Goal: Task Accomplishment & Management: Use online tool/utility

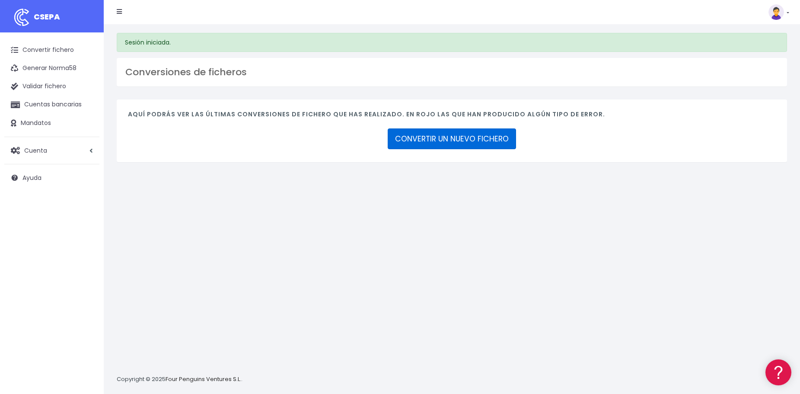
click at [467, 141] on link "CONVERTIR UN NUEVO FICHERO" at bounding box center [452, 138] width 128 height 21
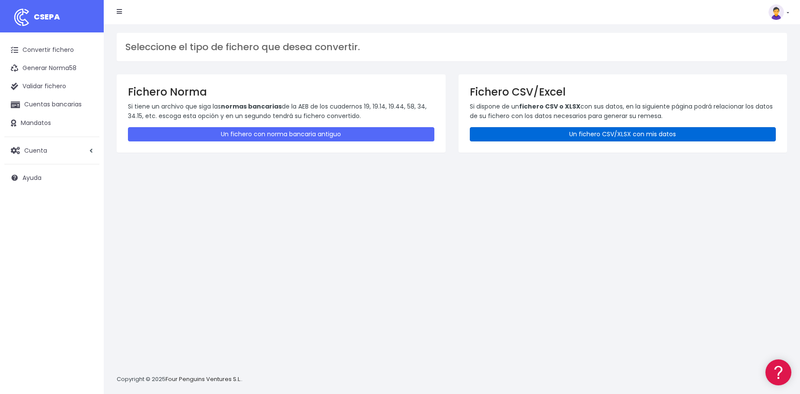
click at [597, 134] on link "Un fichero CSV/XLSX con mis datos" at bounding box center [623, 134] width 307 height 14
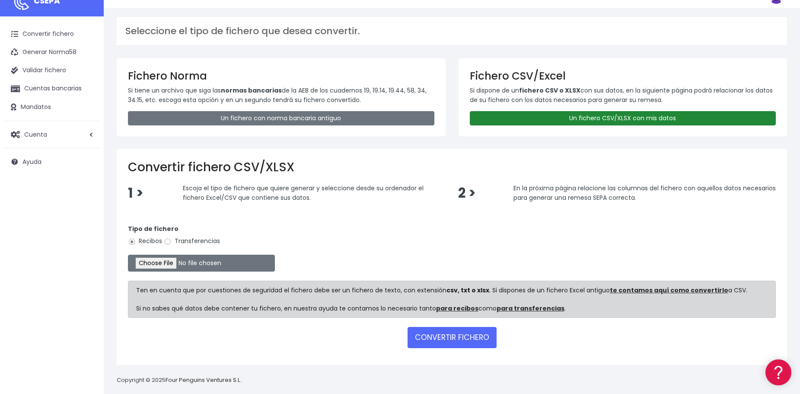
scroll to position [25, 0]
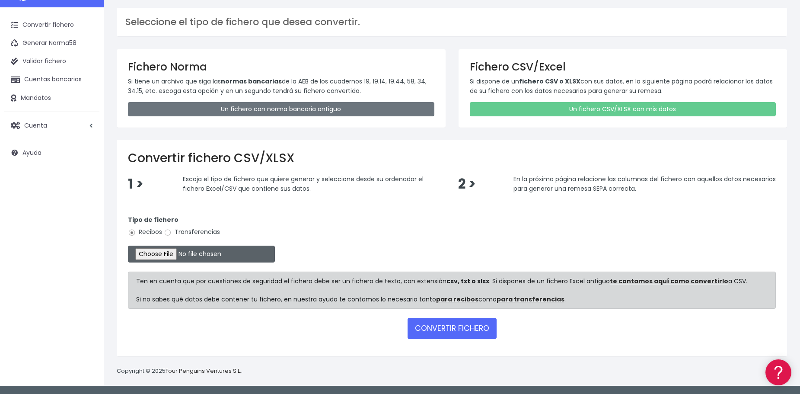
click at [178, 255] on input "file" at bounding box center [201, 254] width 147 height 17
type input "C:\fakepath\NominaSep25.xml"
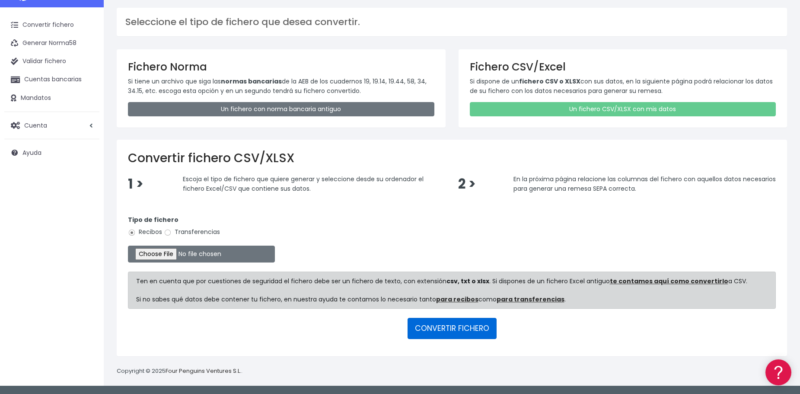
click at [451, 329] on button "CONVERTIR FICHERO" at bounding box center [452, 328] width 89 height 21
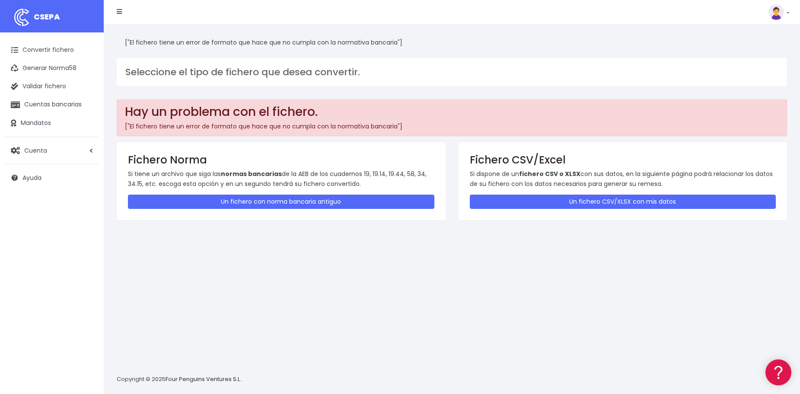
scroll to position [8, 0]
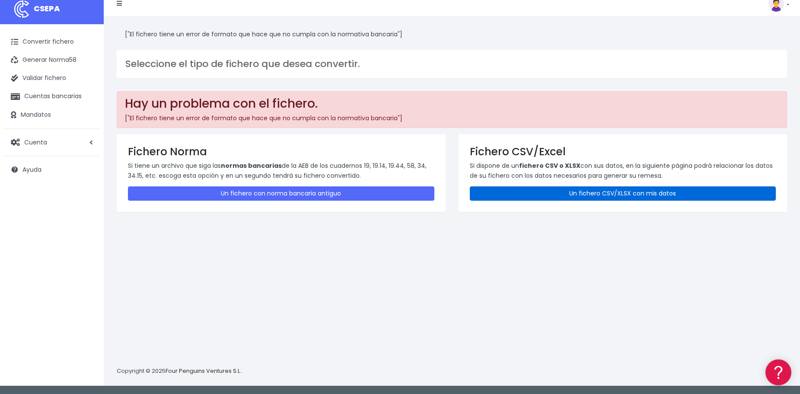
click at [555, 196] on link "Un fichero CSV/XLSX con mis datos" at bounding box center [623, 193] width 307 height 14
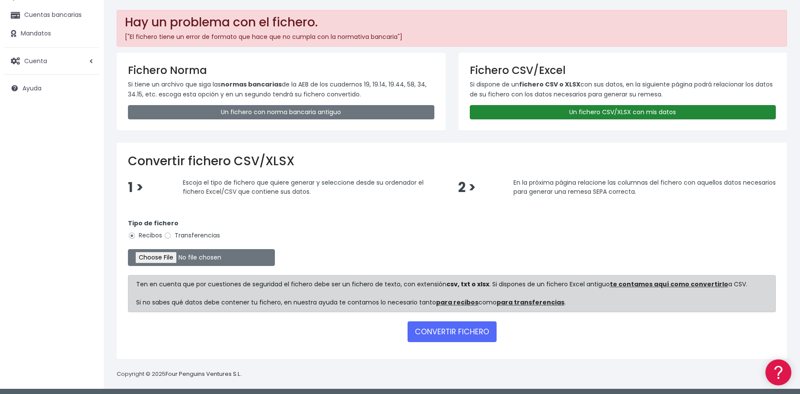
scroll to position [93, 0]
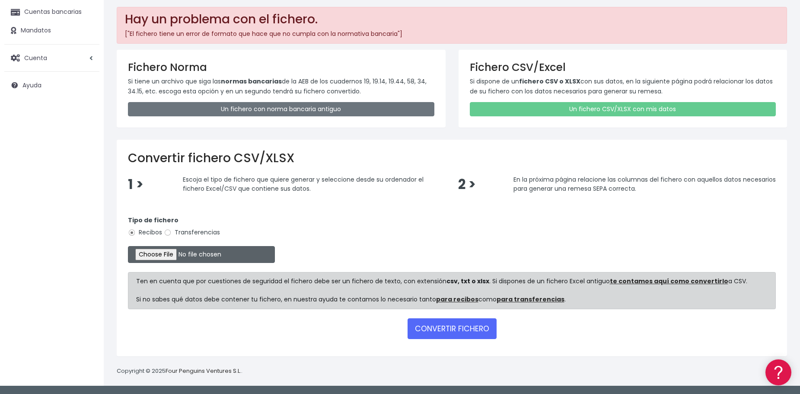
click at [251, 249] on input "file" at bounding box center [201, 254] width 147 height 17
click at [183, 256] on input "file" at bounding box center [201, 254] width 147 height 17
type input "C:\fakepath\nominaSept25.txt"
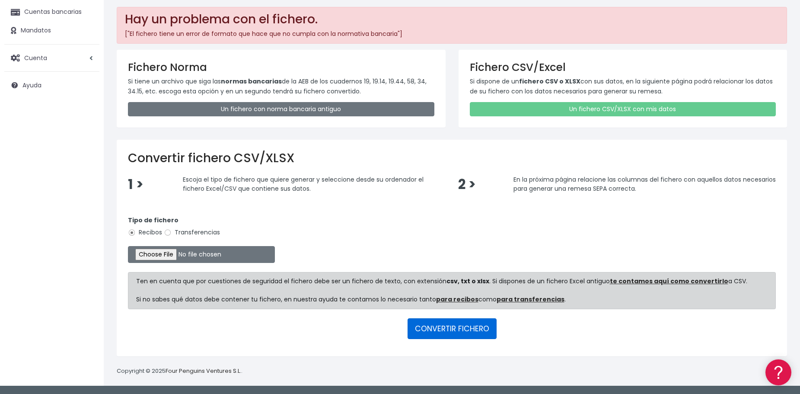
click at [447, 323] on button "CONVERTIR FICHERO" at bounding box center [452, 328] width 89 height 21
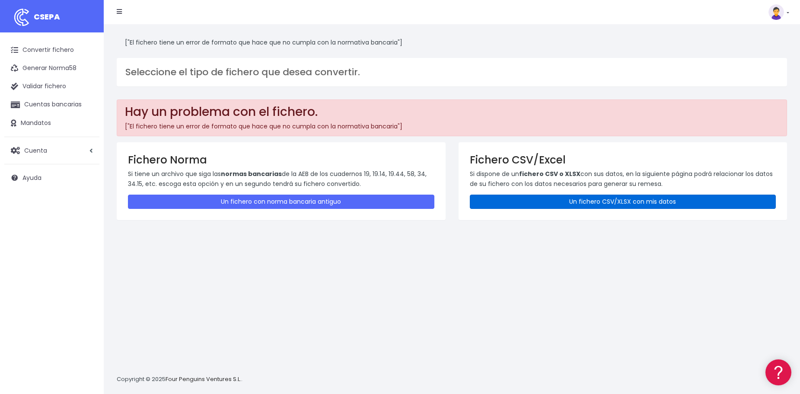
click at [600, 200] on link "Un fichero CSV/XLSX con mis datos" at bounding box center [623, 202] width 307 height 14
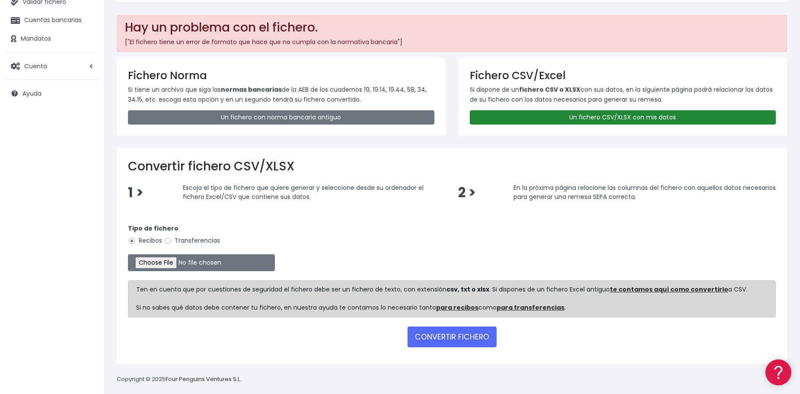
scroll to position [93, 0]
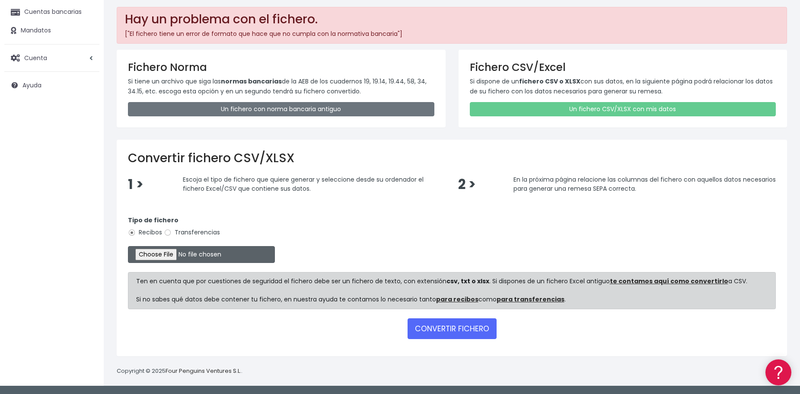
click at [164, 253] on input "file" at bounding box center [201, 254] width 147 height 17
type input "C:\fakepath\nominaSepti25.xlsx"
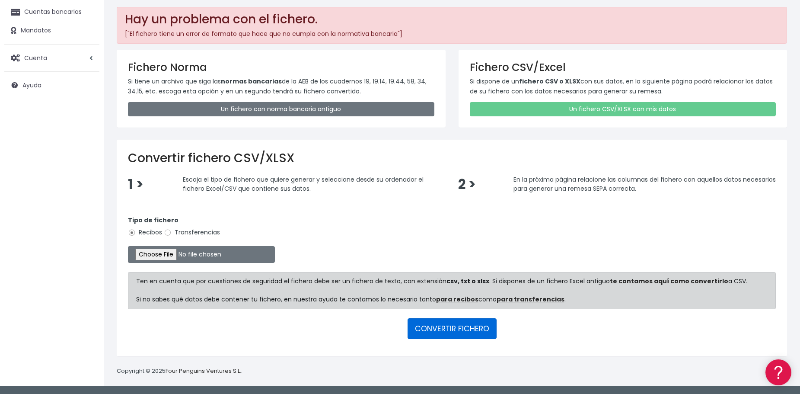
click at [460, 325] on button "CONVERTIR FICHERO" at bounding box center [452, 328] width 89 height 21
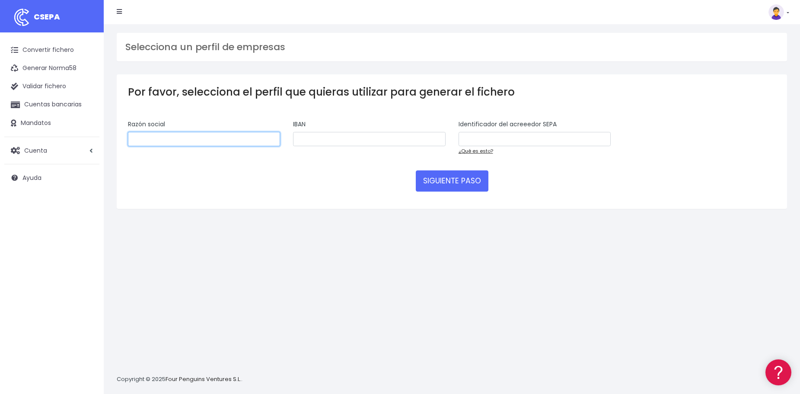
click at [190, 138] on input "text" at bounding box center [204, 139] width 152 height 15
type input "[PERSON_NAME]"
click at [470, 150] on link "¿Qué es esto?" at bounding box center [476, 150] width 35 height 7
drag, startPoint x: 177, startPoint y: 135, endPoint x: 99, endPoint y: 135, distance: 78.2
click at [99, 135] on div "CSEPA Convertir fichero Generar Norma58 Validar fichero Cuentas bancarias Manda…" at bounding box center [400, 197] width 800 height 394
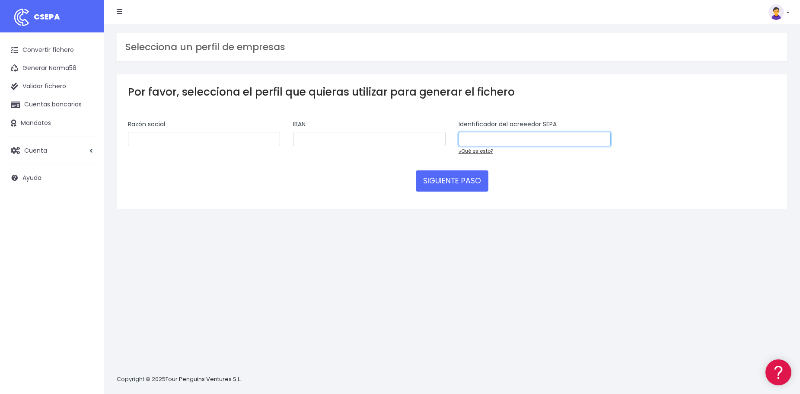
click at [483, 136] on input "text" at bounding box center [535, 139] width 152 height 15
paste input "ES1234567890AUTONOMO"
type input "ES1234567890AUTONOMO"
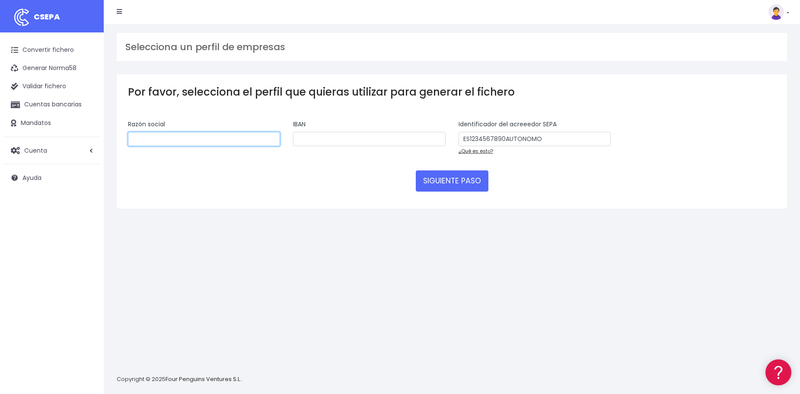
click at [219, 137] on input "text" at bounding box center [204, 139] width 152 height 15
type input "Ronny Cariel"
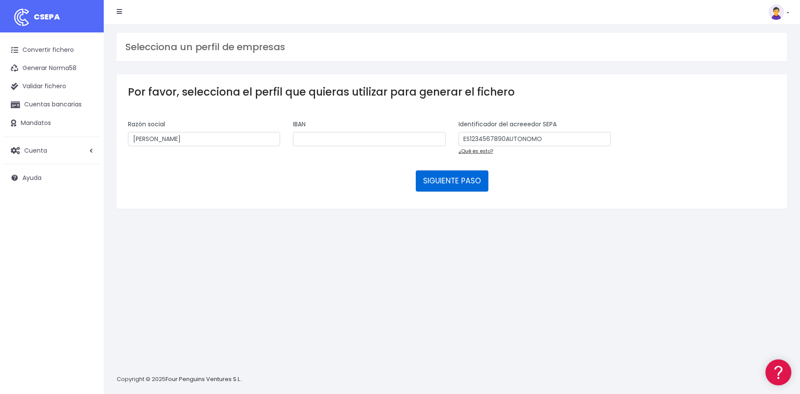
click at [440, 182] on button "SIGUIENTE PASO" at bounding box center [452, 180] width 73 height 21
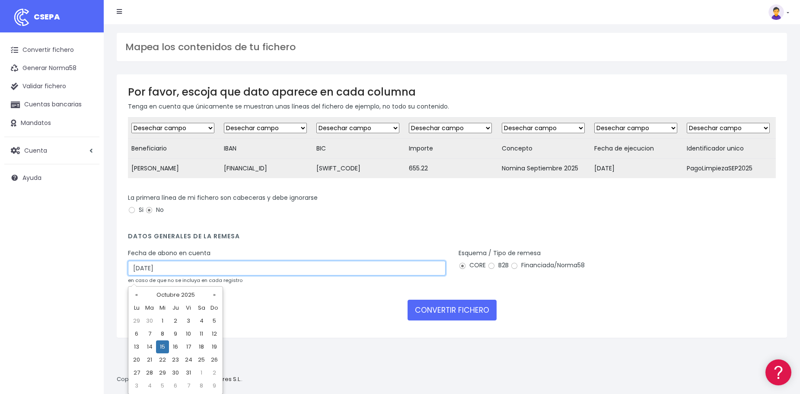
click at [139, 275] on input "15/10/2025" at bounding box center [287, 268] width 318 height 15
click at [150, 347] on td "14" at bounding box center [149, 346] width 13 height 13
type input "[DATE]"
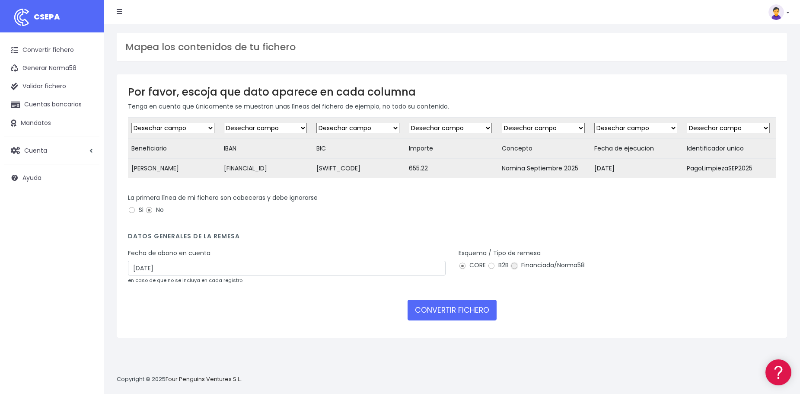
click at [513, 270] on input "Financiada/Norma58" at bounding box center [515, 266] width 8 height 8
radio input "true"
click at [452, 320] on button "CONVERTIR FICHERO" at bounding box center [452, 310] width 89 height 21
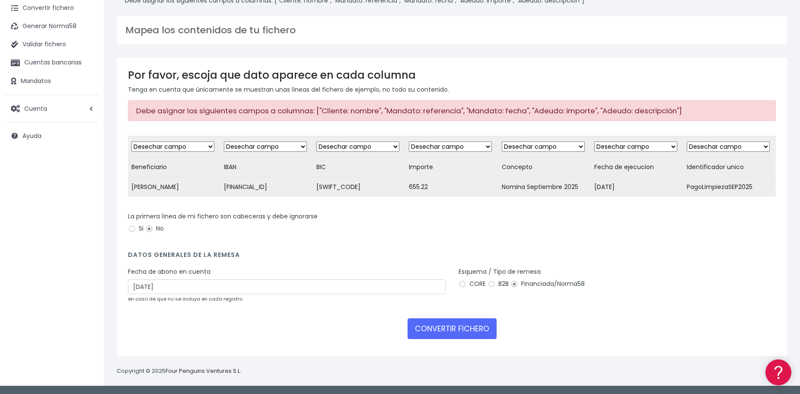
scroll to position [5, 0]
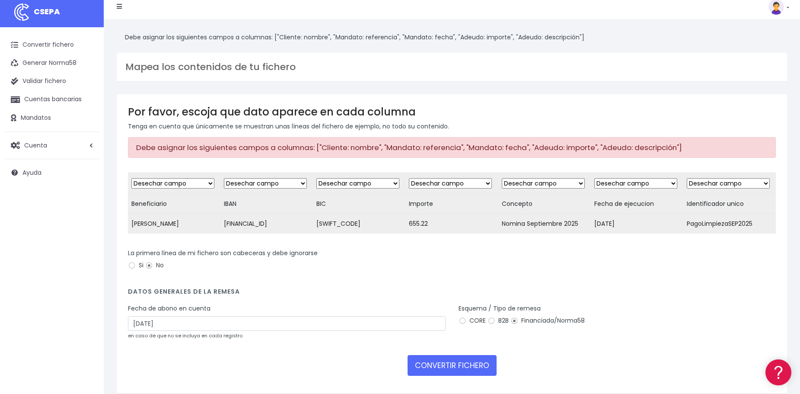
click at [213, 186] on select "Desechar campo Cliente: nombre Cliente: DNI Cliente: Email Cliente: Dirección C…" at bounding box center [172, 183] width 83 height 10
click at [211, 186] on select "Desechar campo Cliente: nombre Cliente: DNI Cliente: Email Cliente: Dirección C…" at bounding box center [172, 183] width 83 height 10
select select "debtor"
click at [131, 178] on select "Desechar campo Cliente: nombre Cliente: DNI Cliente: Email Cliente: Dirección C…" at bounding box center [172, 183] width 83 height 10
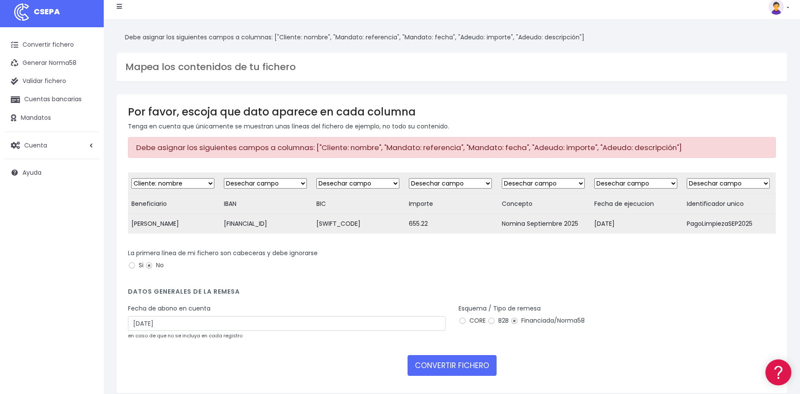
click at [267, 186] on select "Desechar campo Cliente: nombre Cliente: DNI Cliente: Email Cliente: Dirección C…" at bounding box center [265, 183] width 83 height 10
select select "iban"
click at [224, 178] on select "Desechar campo Cliente: nombre Cliente: DNI Cliente: Email Cliente: Dirección C…" at bounding box center [265, 183] width 83 height 10
click at [355, 184] on select "Desechar campo Cliente: nombre Cliente: DNI Cliente: Email Cliente: Dirección C…" at bounding box center [357, 183] width 83 height 10
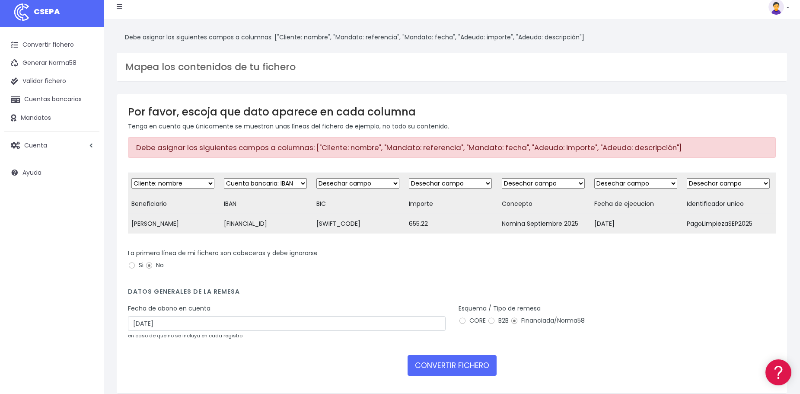
click at [355, 184] on select "Desechar campo Cliente: nombre Cliente: DNI Cliente: Email Cliente: Dirección C…" at bounding box center [357, 183] width 83 height 10
select select "bic"
click at [316, 178] on select "Desechar campo Cliente: nombre Cliente: DNI Cliente: Email Cliente: Dirección C…" at bounding box center [357, 183] width 83 height 10
click at [452, 181] on select "Desechar campo Cliente: nombre Cliente: DNI Cliente: Email Cliente: Dirección C…" at bounding box center [450, 183] width 83 height 10
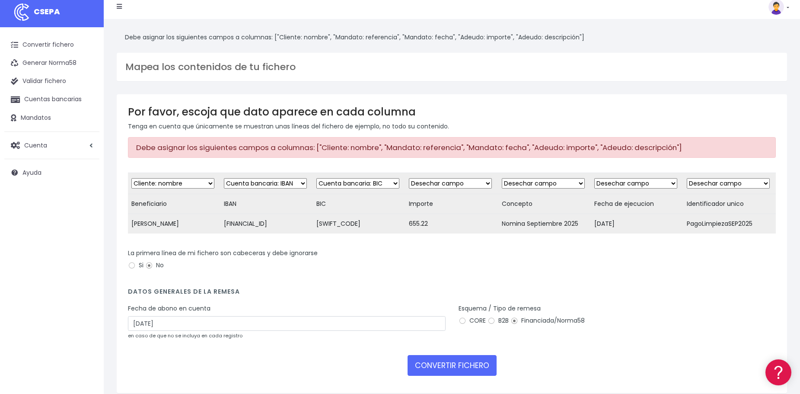
click at [452, 181] on select "Desechar campo Cliente: nombre Cliente: DNI Cliente: Email Cliente: Dirección C…" at bounding box center [450, 183] width 83 height 10
select select "amount"
click at [409, 178] on select "Desechar campo Cliente: nombre Cliente: DNI Cliente: Email Cliente: Dirección C…" at bounding box center [450, 183] width 83 height 10
click at [538, 185] on select "Desechar campo Cliente: nombre Cliente: DNI Cliente: Email Cliente: Dirección C…" at bounding box center [543, 183] width 83 height 10
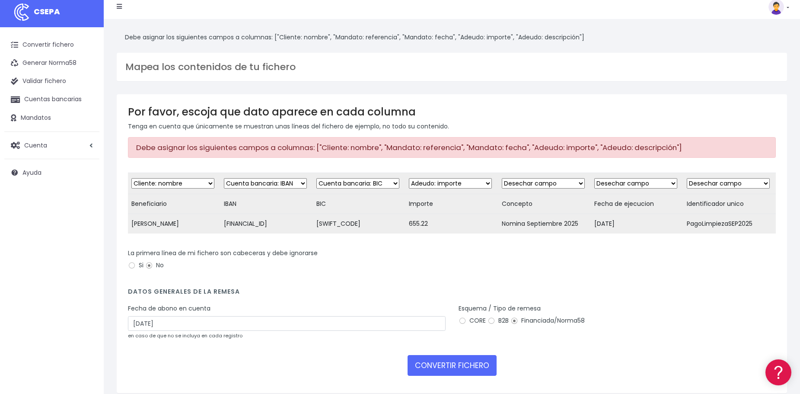
click at [538, 185] on select "Desechar campo Cliente: nombre Cliente: DNI Cliente: Email Cliente: Dirección C…" at bounding box center [543, 183] width 83 height 10
select select "description"
click at [502, 178] on select "Desechar campo Cliente: nombre Cliente: DNI Cliente: Email Cliente: Dirección C…" at bounding box center [543, 183] width 83 height 10
click at [641, 182] on select "Desechar campo Cliente: nombre Cliente: DNI Cliente: Email Cliente: Dirección C…" at bounding box center [635, 183] width 83 height 10
select select "mandate_signed_at"
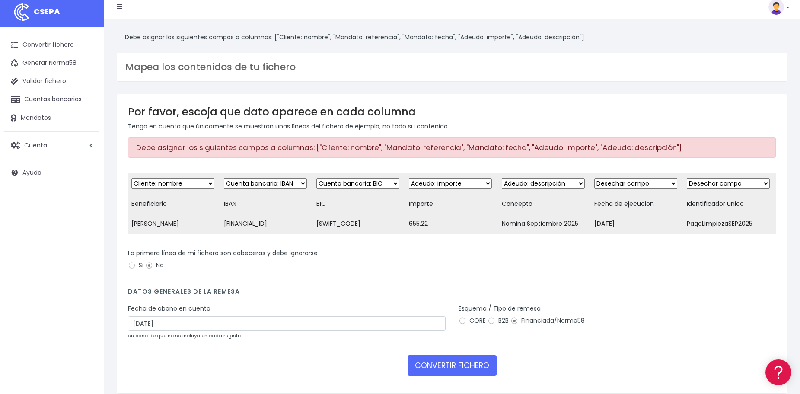
click at [594, 178] on select "Desechar campo Cliente: nombre Cliente: DNI Cliente: Email Cliente: Dirección C…" at bounding box center [635, 183] width 83 height 10
click at [714, 185] on select "Desechar campo Cliente: nombre Cliente: DNI Cliente: Email Cliente: Dirección C…" at bounding box center [728, 183] width 83 height 10
select select "reference"
click at [687, 178] on select "Desechar campo Cliente: nombre Cliente: DNI Cliente: Email Cliente: Dirección C…" at bounding box center [728, 183] width 83 height 10
click at [450, 370] on button "CONVERTIR FICHERO" at bounding box center [452, 365] width 89 height 21
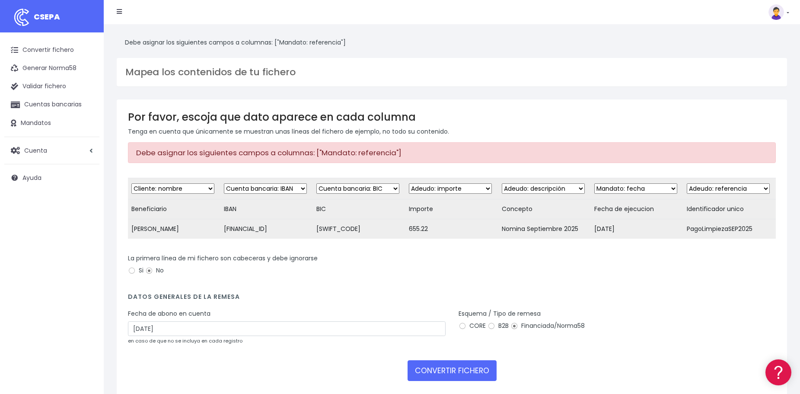
click at [740, 188] on select "Desechar campo Cliente: nombre Cliente: DNI Cliente: Email Cliente: Dirección C…" at bounding box center [728, 188] width 83 height 10
select select "mandate_reference"
click at [687, 183] on select "Desechar campo Cliente: nombre Cliente: DNI Cliente: Email Cliente: Dirección C…" at bounding box center [728, 188] width 83 height 10
click at [455, 381] on button "CONVERTIR FICHERO" at bounding box center [452, 370] width 89 height 21
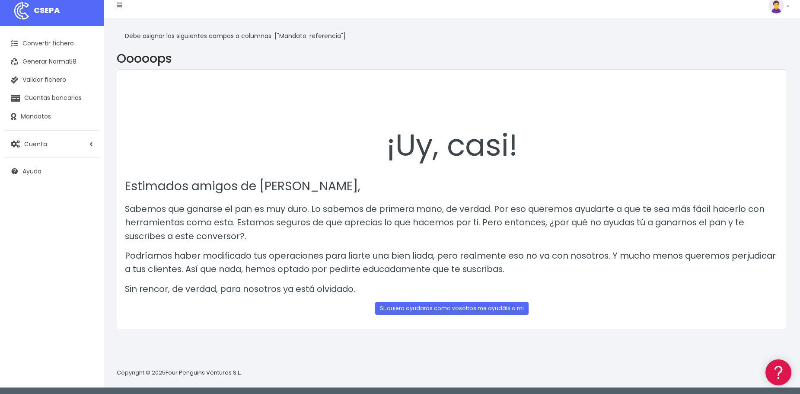
scroll to position [8, 0]
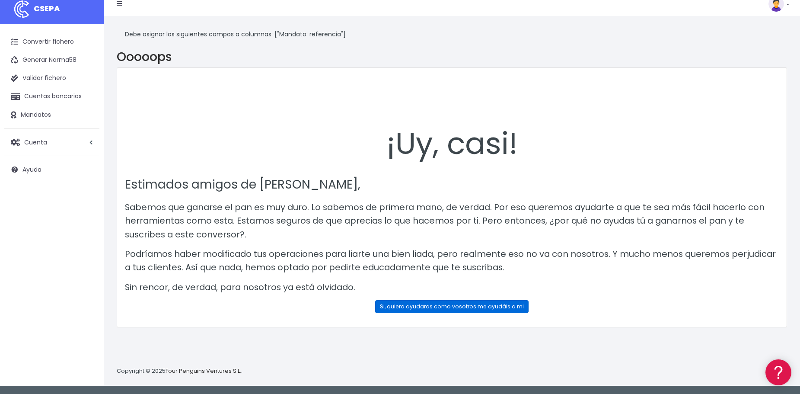
click at [417, 306] on link "Si, quiero ayudaros como vosotros me ayudáis a mi" at bounding box center [451, 306] width 153 height 13
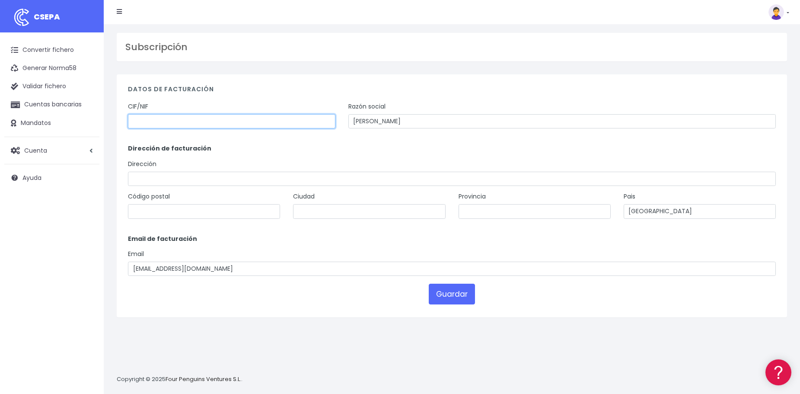
click at [148, 122] on input "text" at bounding box center [232, 121] width 208 height 15
type input "y"
type input "Y9856532H"
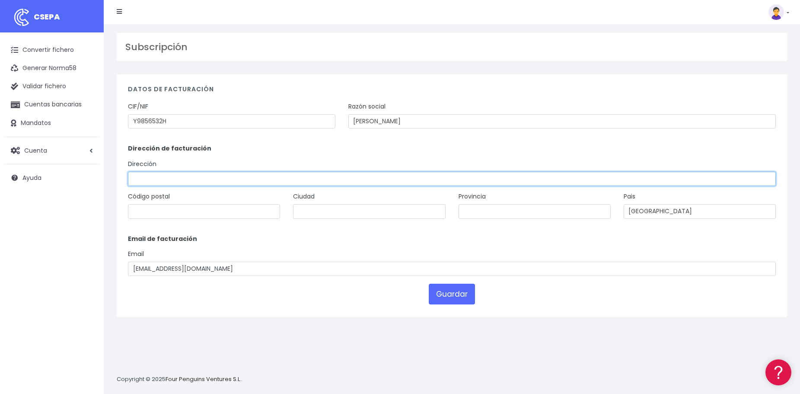
click at [162, 179] on input "text" at bounding box center [452, 179] width 648 height 15
type input "[STREET_ADDRESS][PERSON_NAME]"
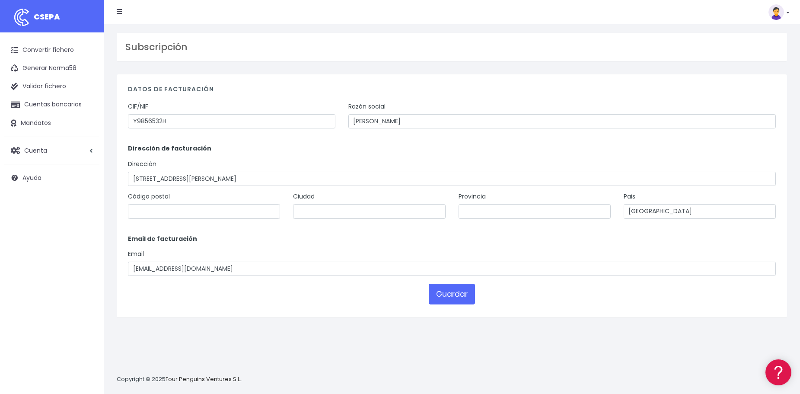
type input "18003"
type input "[GEOGRAPHIC_DATA]"
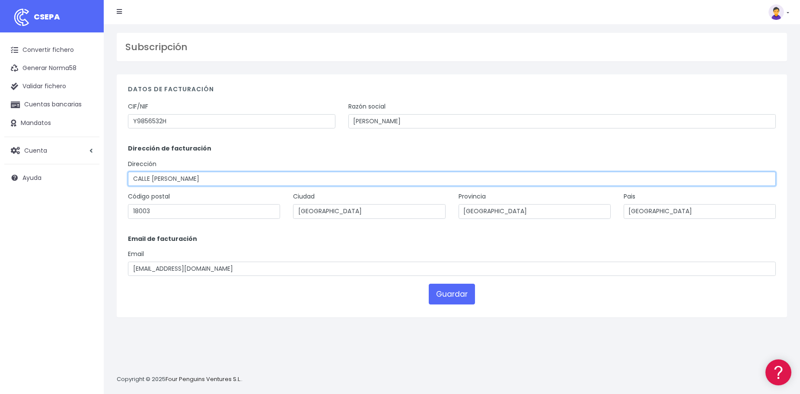
type input "CALLE [PERSON_NAME]"
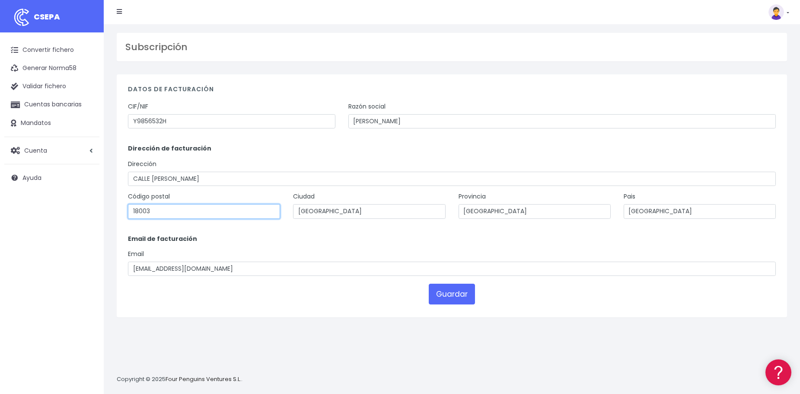
click at [152, 209] on input "18003" at bounding box center [204, 211] width 152 height 15
type input "18004"
click at [453, 293] on button "Guardar" at bounding box center [452, 294] width 46 height 21
